Goal: Information Seeking & Learning: Learn about a topic

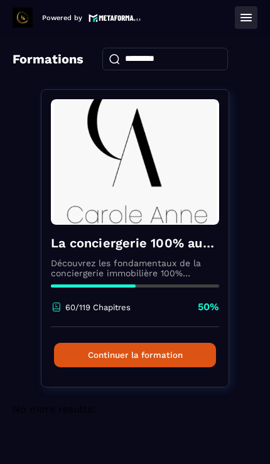
click at [181, 367] on button "Continuer la formation" at bounding box center [135, 355] width 162 height 24
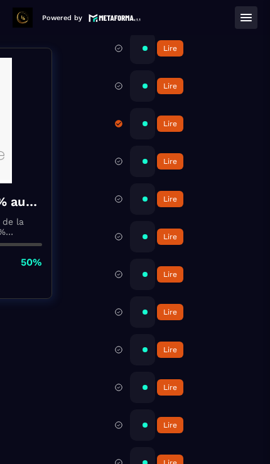
scroll to position [6065, 149]
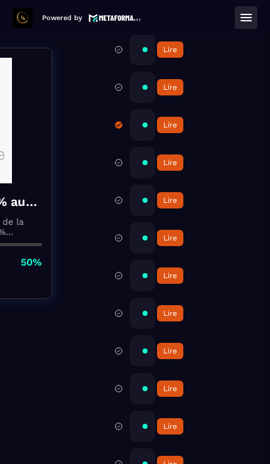
click at [154, 178] on div "Replay [PERSON_NAME] "Connaitre la réglementation en location saisonnière" Lire" at bounding box center [142, 162] width 25 height 31
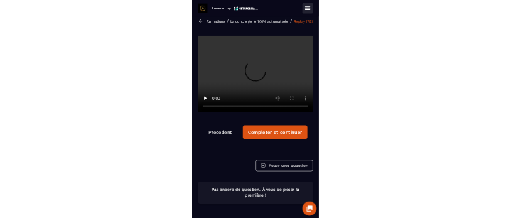
scroll to position [11, 0]
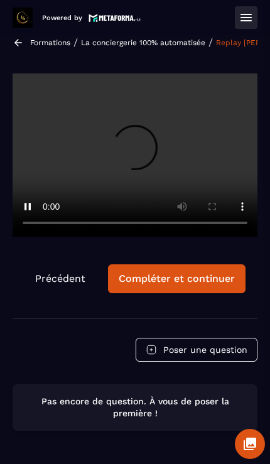
click at [137, 149] on video at bounding box center [135, 154] width 245 height 163
click at [252, 197] on video at bounding box center [135, 154] width 245 height 163
click at [248, 227] on video at bounding box center [135, 154] width 245 height 163
click at [233, 169] on video at bounding box center [135, 154] width 245 height 163
click at [13, 93] on video at bounding box center [135, 154] width 245 height 163
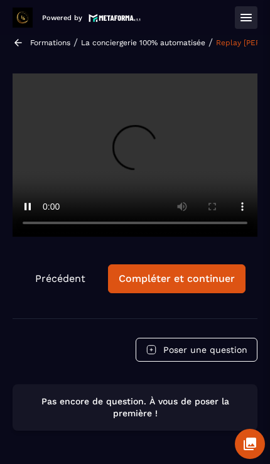
click at [24, 87] on video at bounding box center [135, 154] width 245 height 163
